Goal: Task Accomplishment & Management: Manage account settings

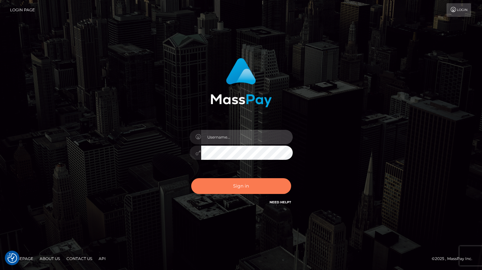
type input "grace.rush"
click at [225, 190] on button "Sign in" at bounding box center [241, 186] width 100 height 16
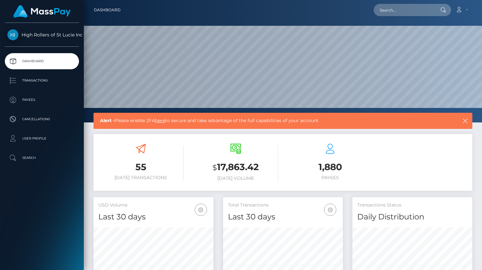
scroll to position [114, 120]
click at [61, 78] on p "Transactions" at bounding box center [41, 81] width 69 height 10
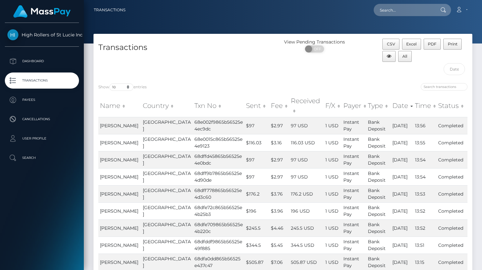
click at [120, 65] on div "Transactions" at bounding box center [189, 59] width 190 height 40
click at [159, 75] on div "Transactions" at bounding box center [189, 59] width 190 height 40
